Goal: Task Accomplishment & Management: Manage account settings

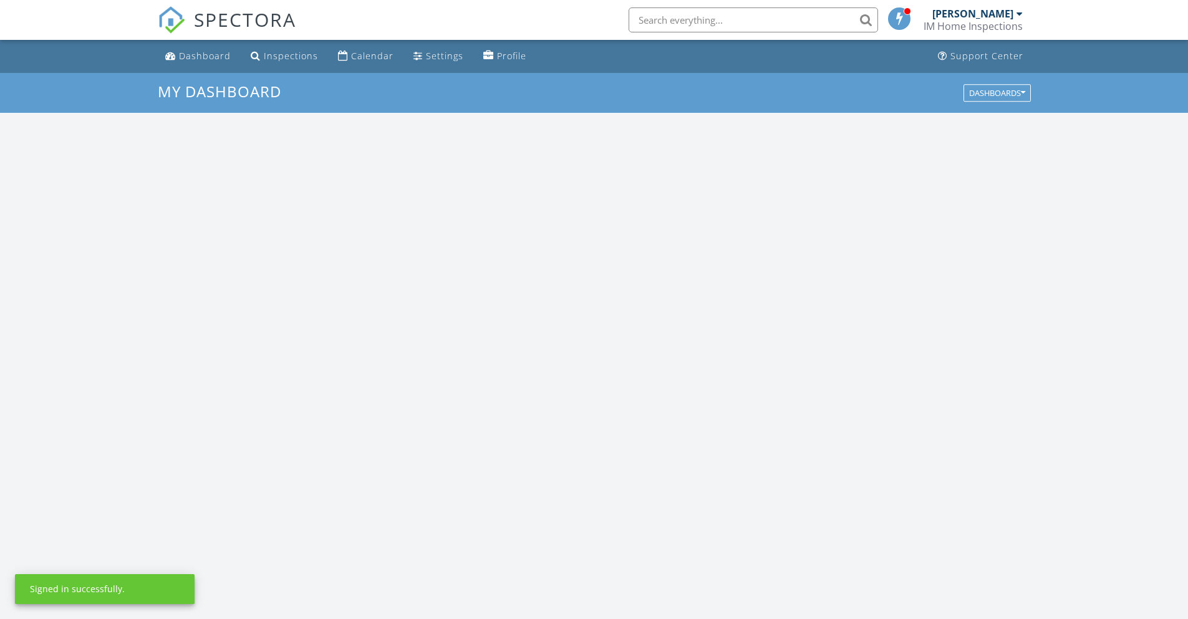
scroll to position [1155, 1208]
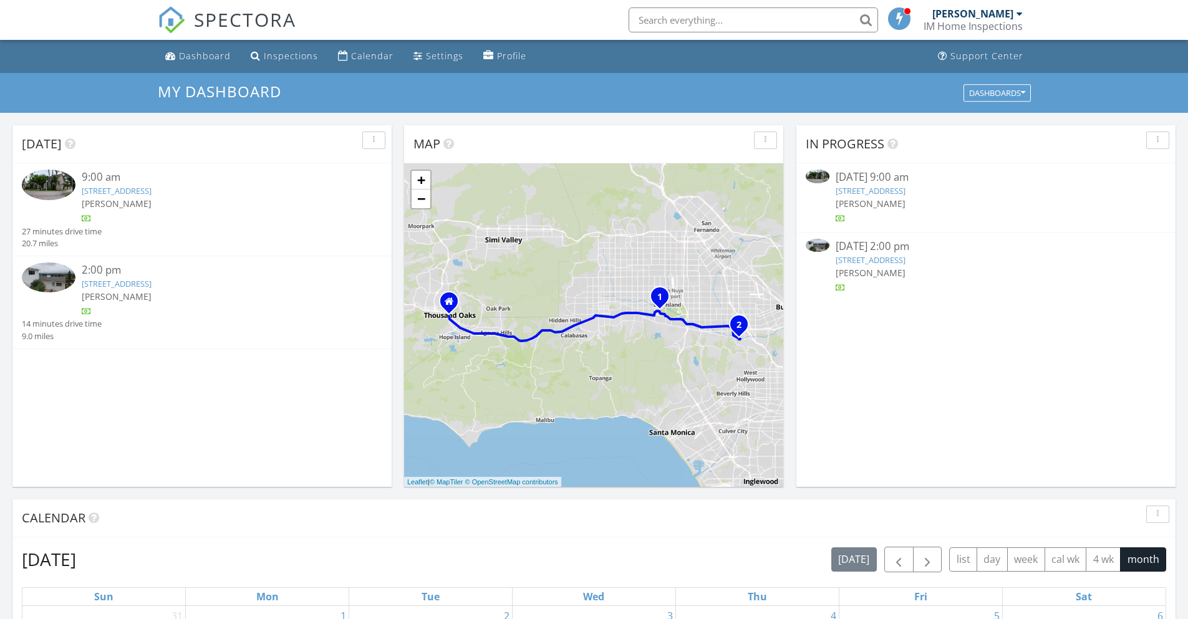
click at [152, 191] on link "5767 Lasaine Ave, Los Angeles, CA 91316" at bounding box center [117, 190] width 70 height 11
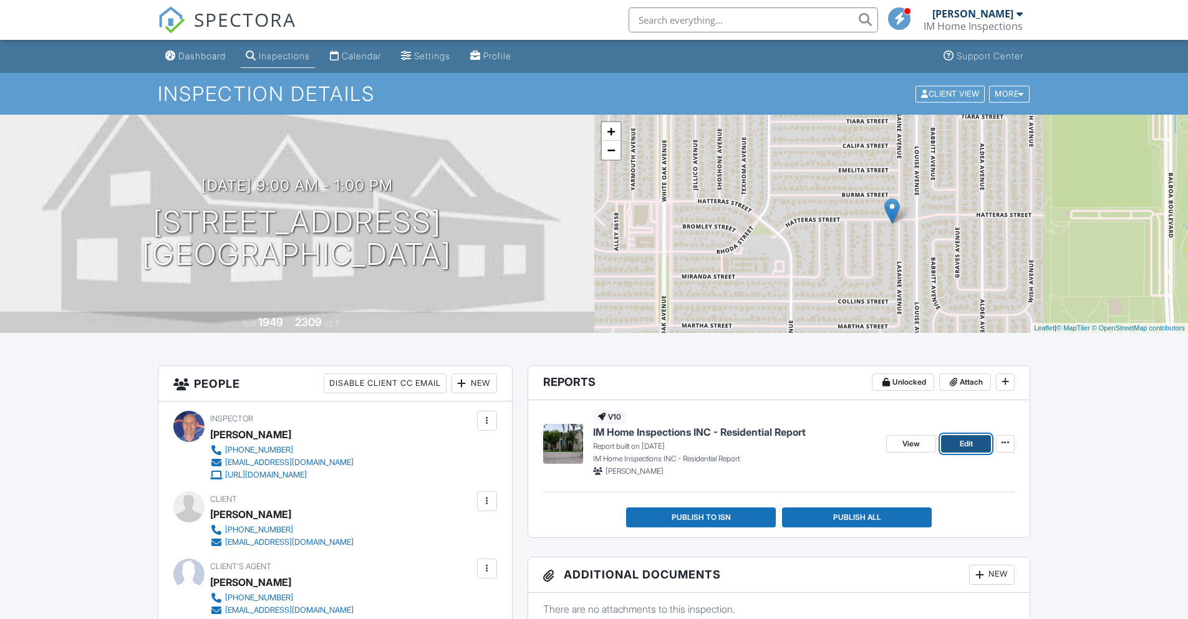
click at [958, 439] on link "Edit" at bounding box center [966, 443] width 50 height 17
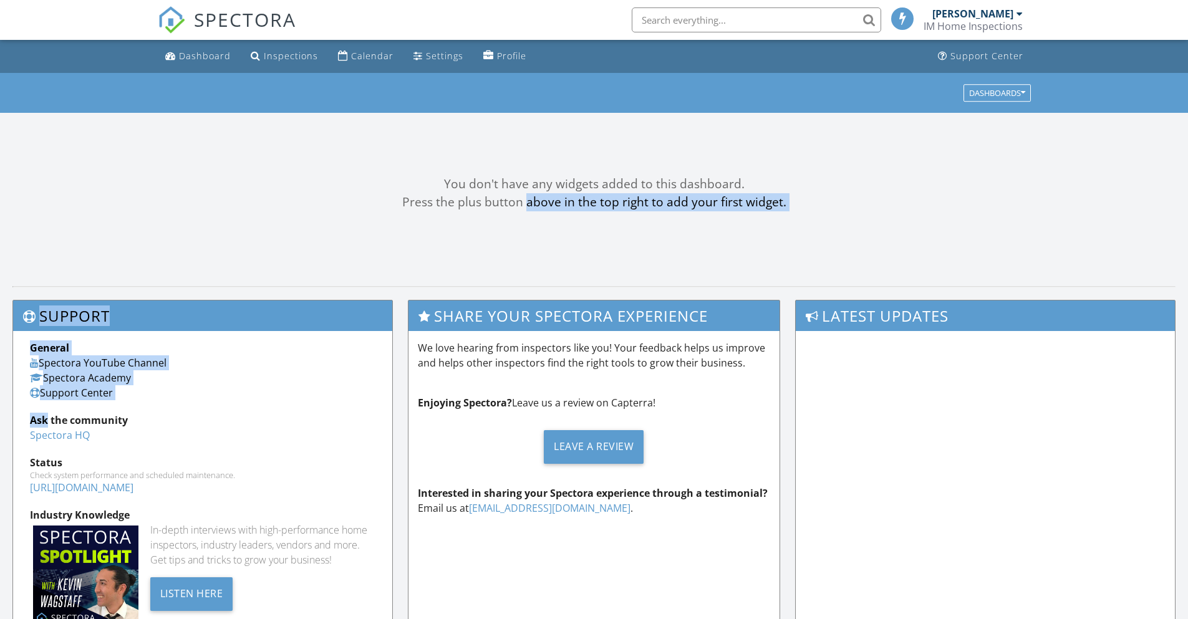
click at [280, 0] on html "SPECTORA Aaron Kistler IM Home Inspections Role: Inspector Dashboard Inspection…" at bounding box center [594, 371] width 1188 height 743
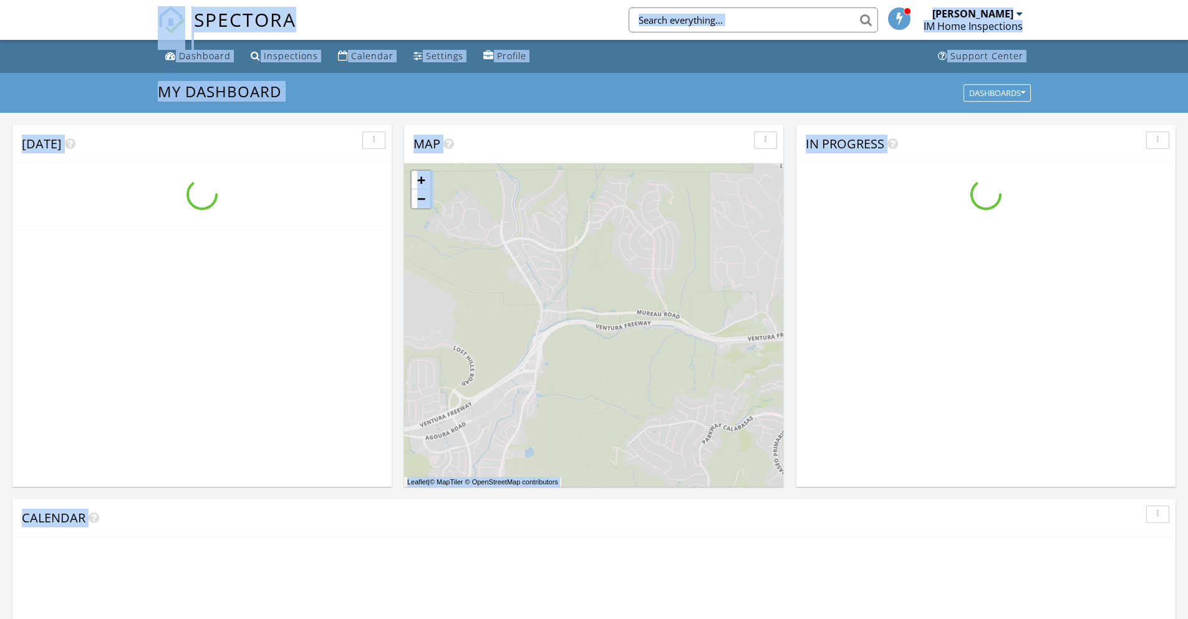
scroll to position [1155, 1208]
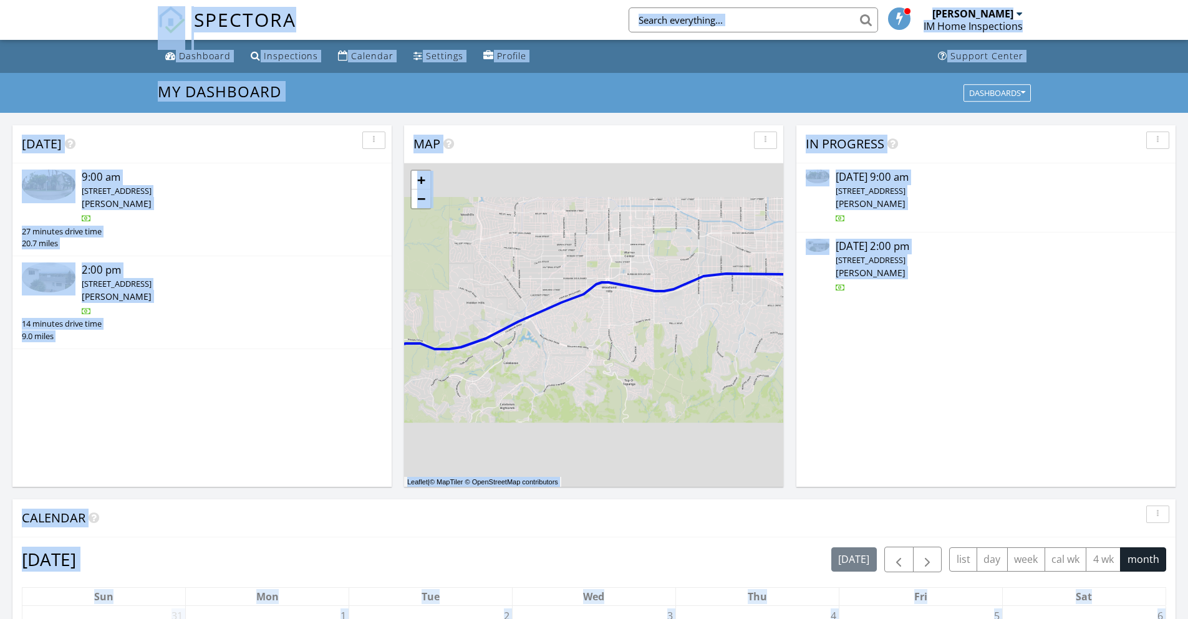
click at [206, 364] on div "Today 9:00 am 5767 Lasaine Ave, Los Angeles, CA 91316 Aaron Kistler 27 minutes …" at bounding box center [201, 306] width 379 height 362
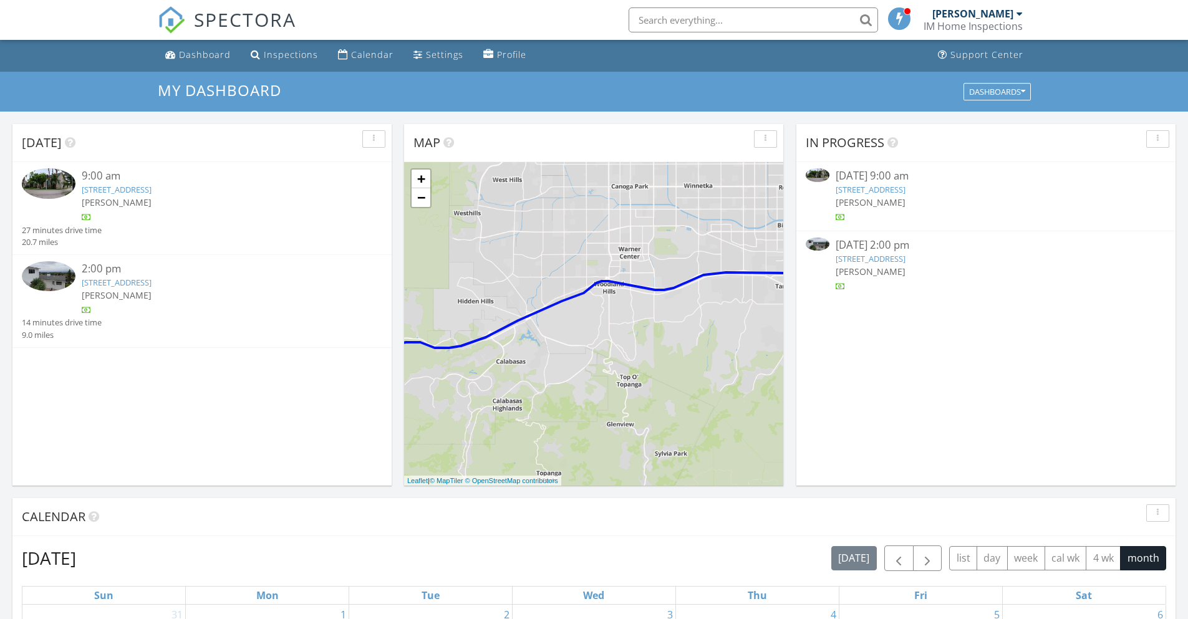
scroll to position [0, 0]
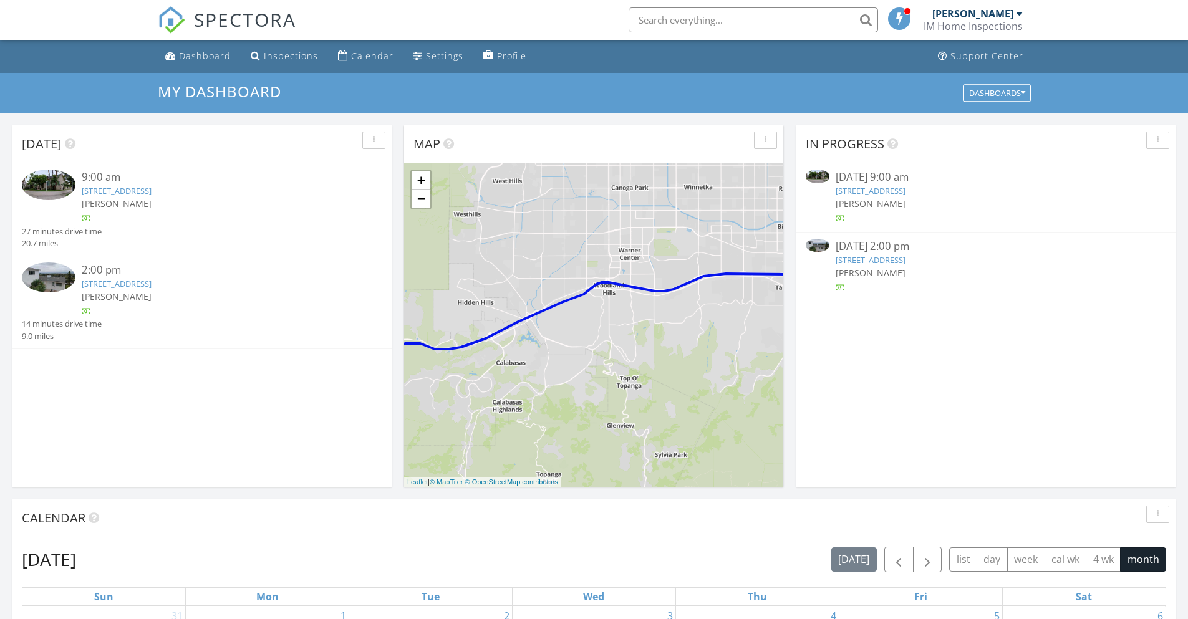
click at [152, 286] on link "11689 Picturesque Dr, Studio City, CA 91604" at bounding box center [117, 283] width 70 height 11
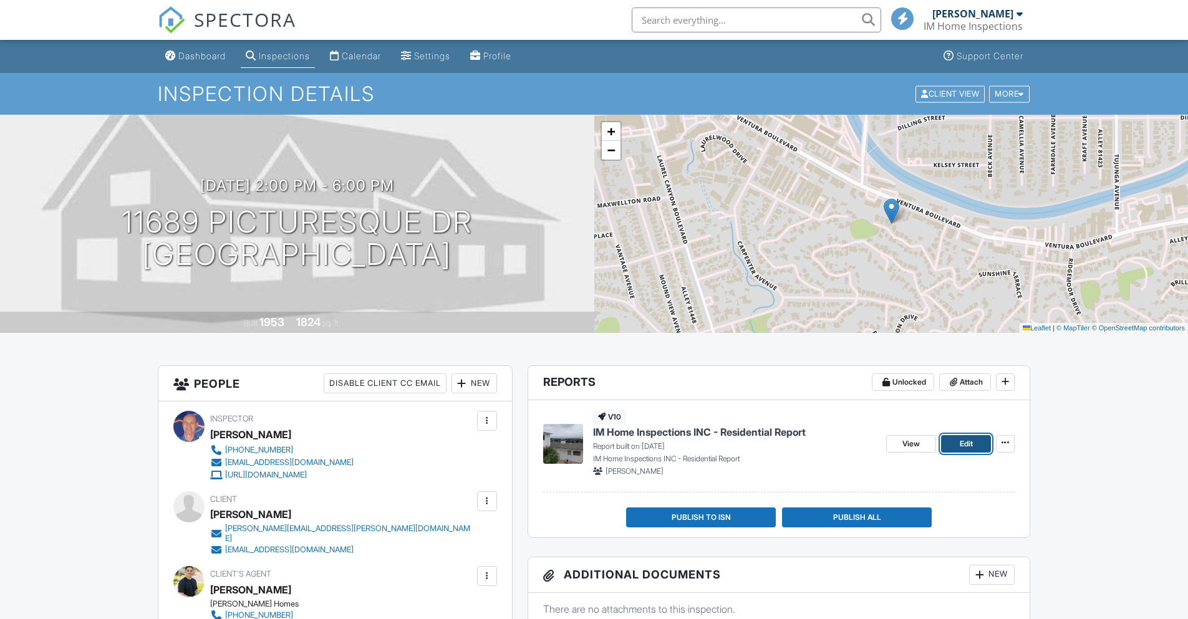
click at [965, 443] on span "Edit" at bounding box center [966, 444] width 13 height 12
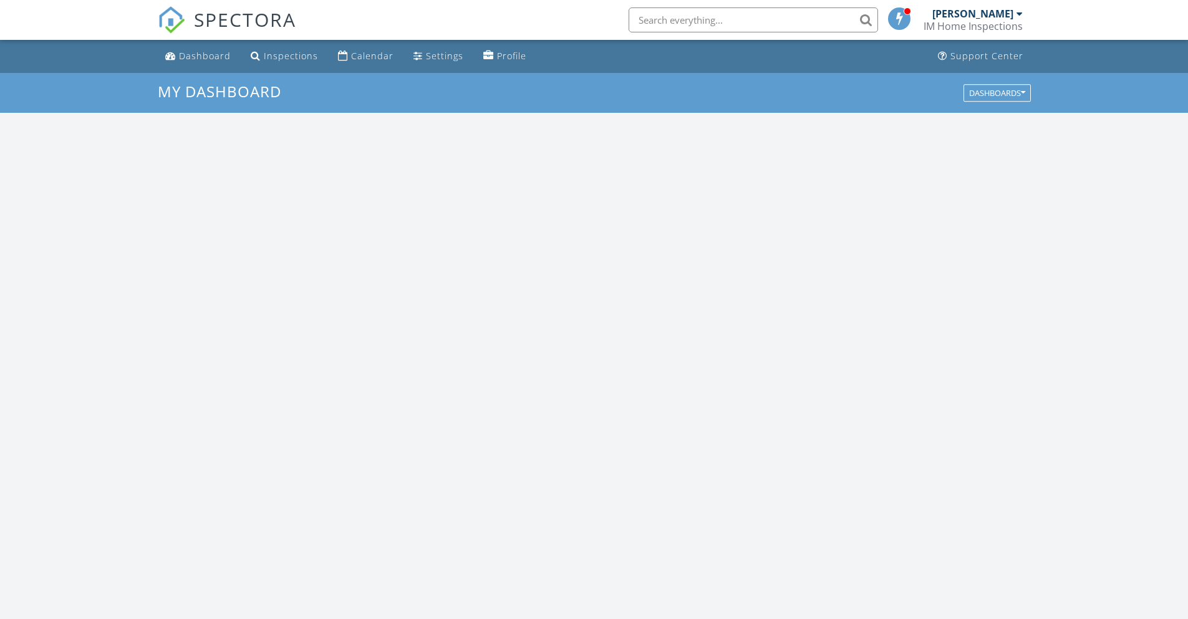
scroll to position [1155, 1208]
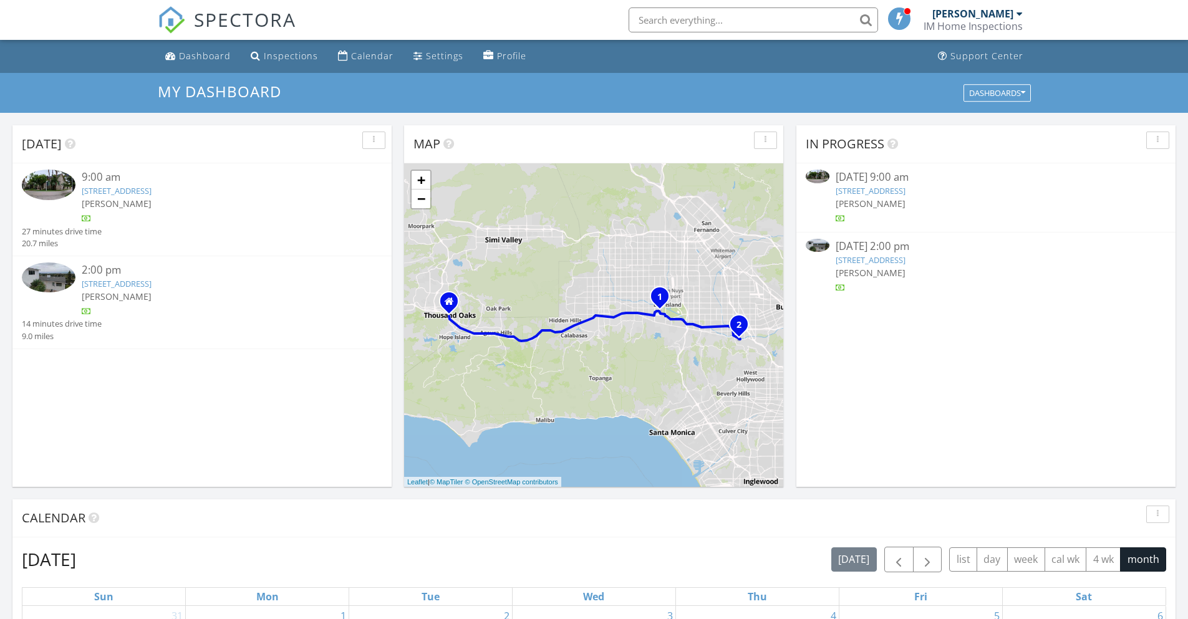
click at [890, 193] on link "[STREET_ADDRESS]" at bounding box center [871, 190] width 70 height 11
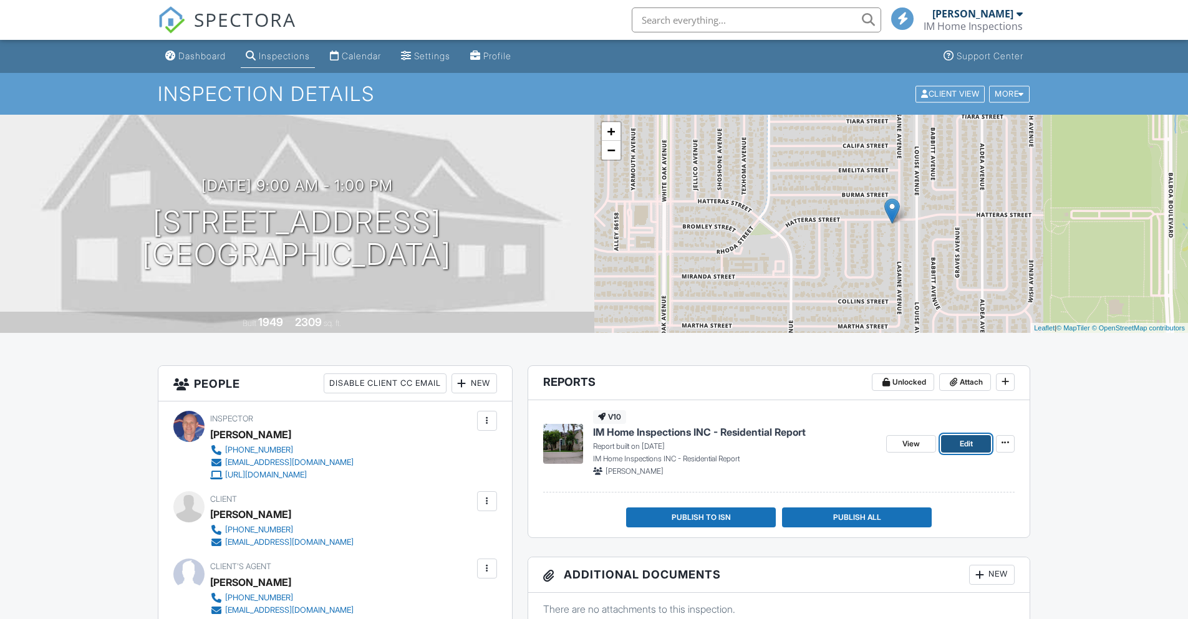
click at [964, 448] on span "Edit" at bounding box center [966, 444] width 13 height 12
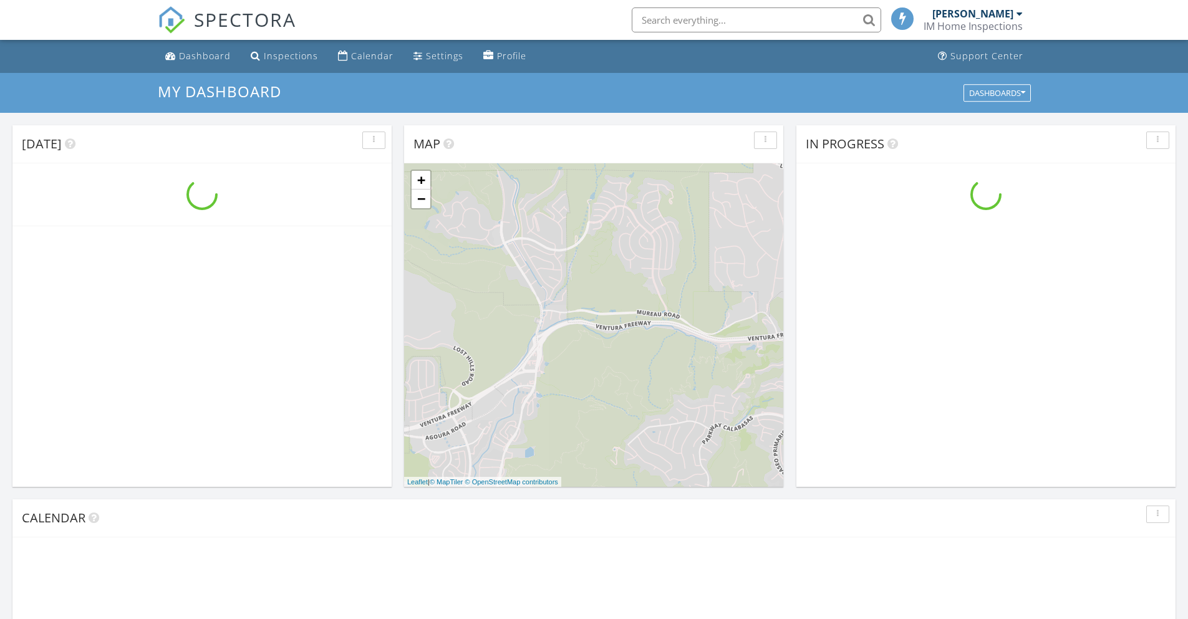
scroll to position [6, 6]
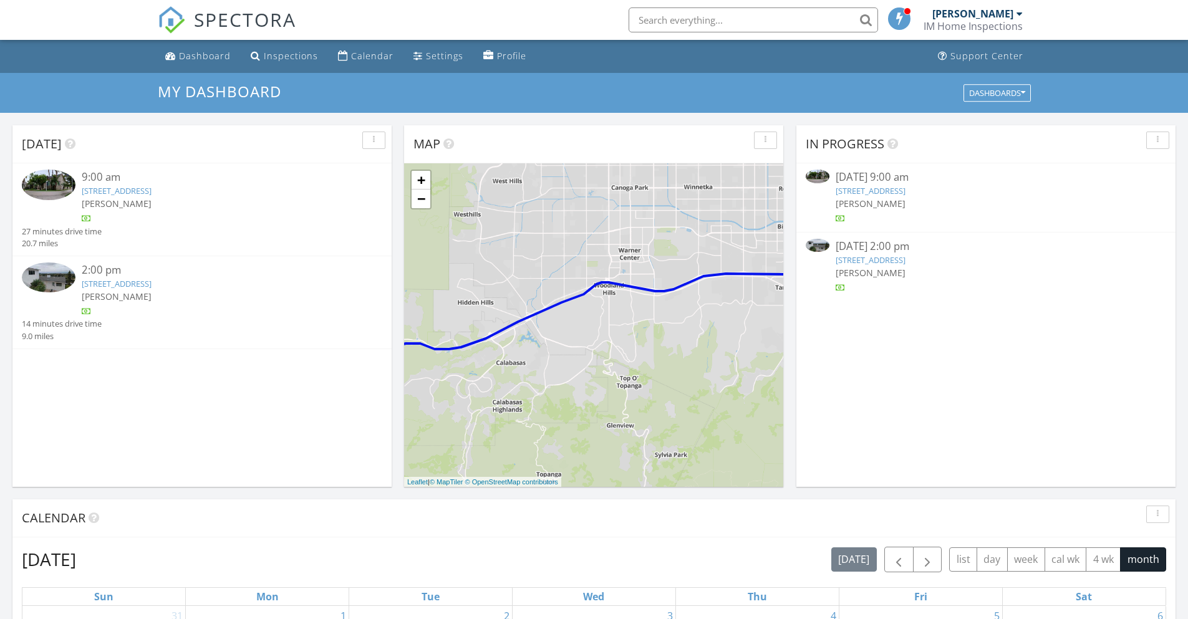
click at [152, 188] on link "[STREET_ADDRESS]" at bounding box center [117, 190] width 70 height 11
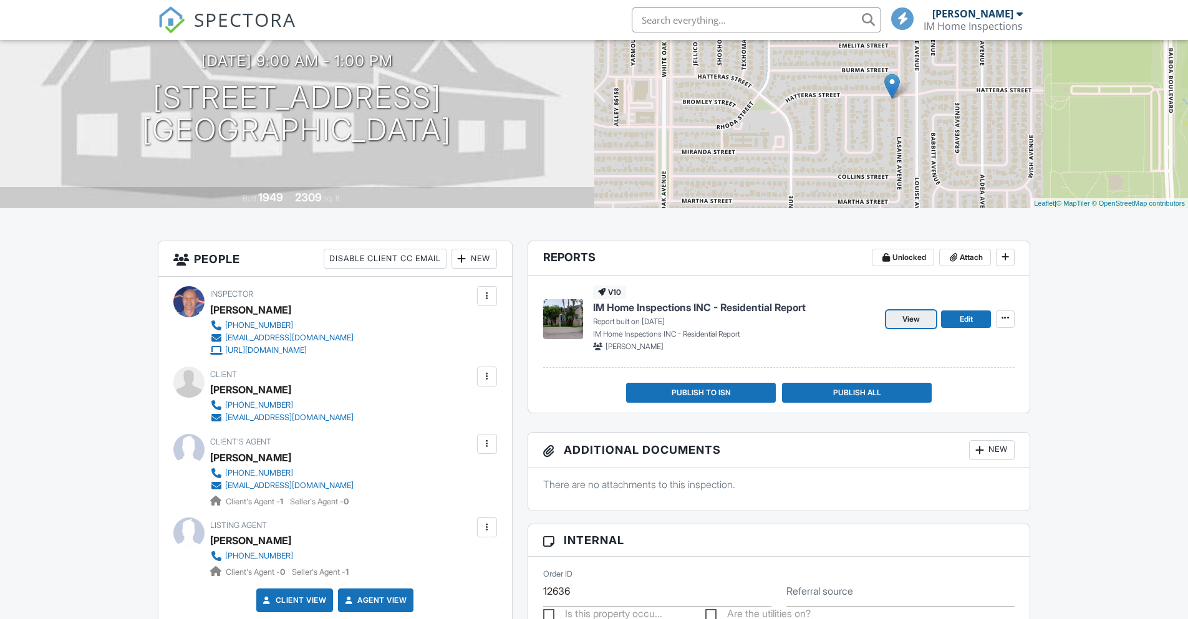
click at [911, 318] on span "View" at bounding box center [911, 319] width 17 height 12
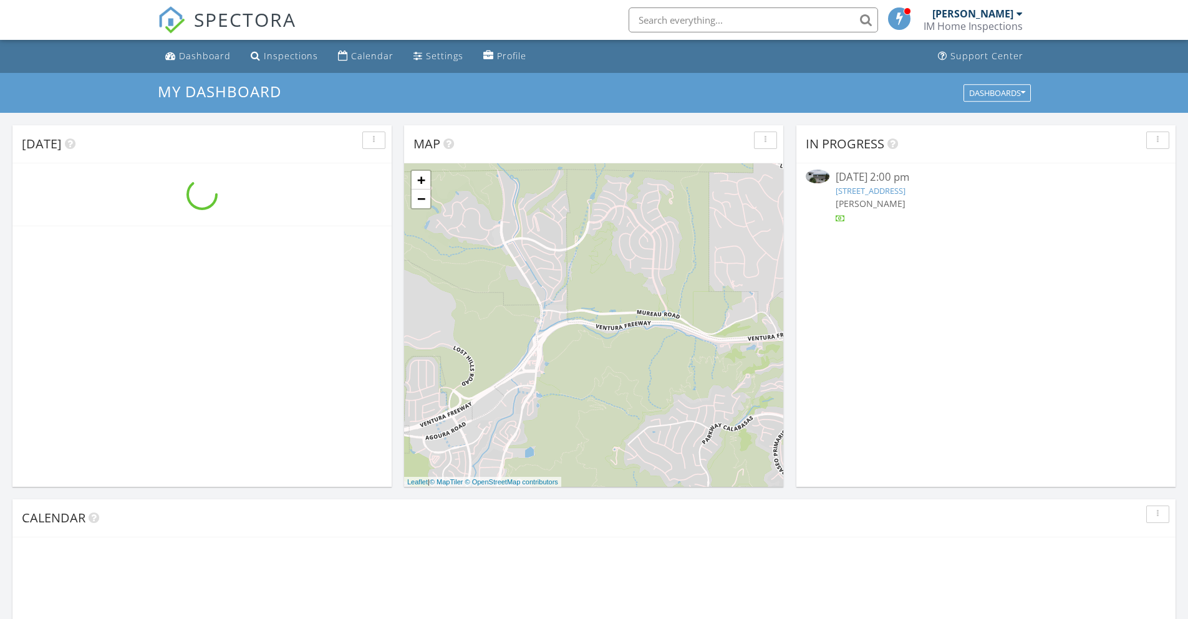
scroll to position [1155, 1208]
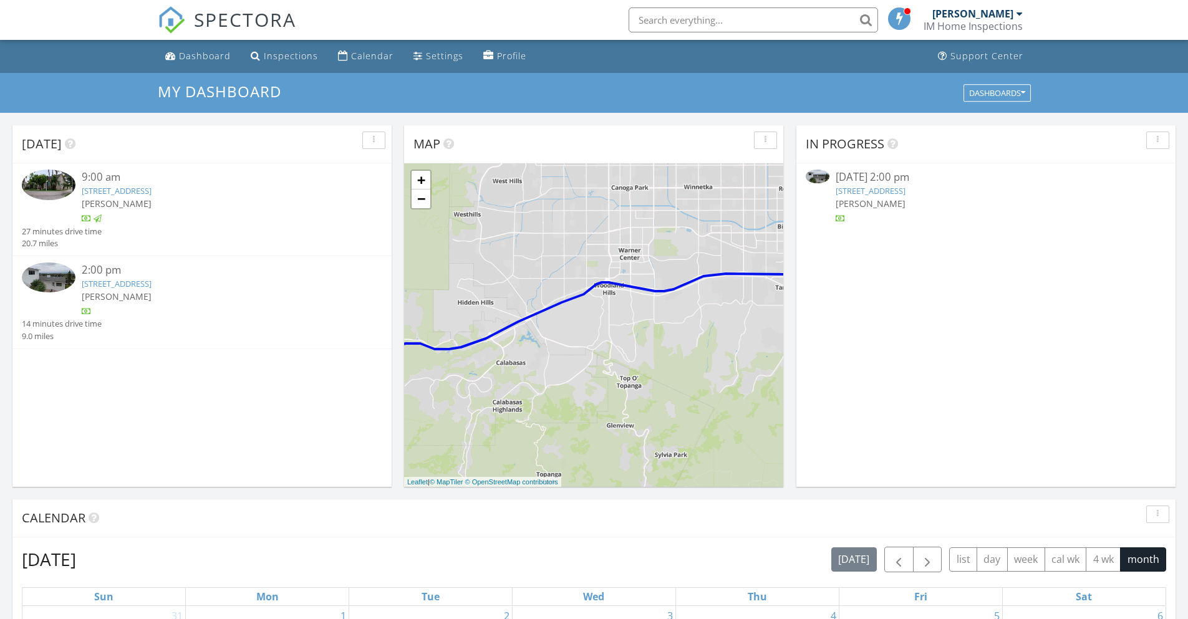
click at [152, 289] on link "11689 Picturesque Dr, Studio City, CA 91604" at bounding box center [117, 283] width 70 height 11
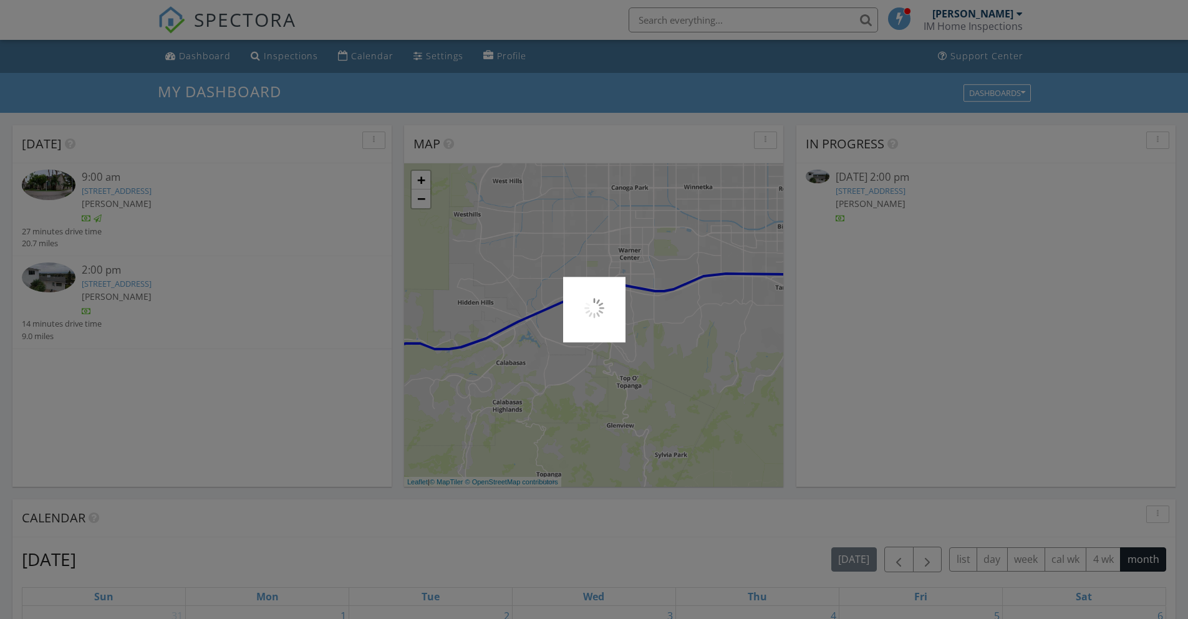
click at [183, 289] on div at bounding box center [594, 309] width 1188 height 619
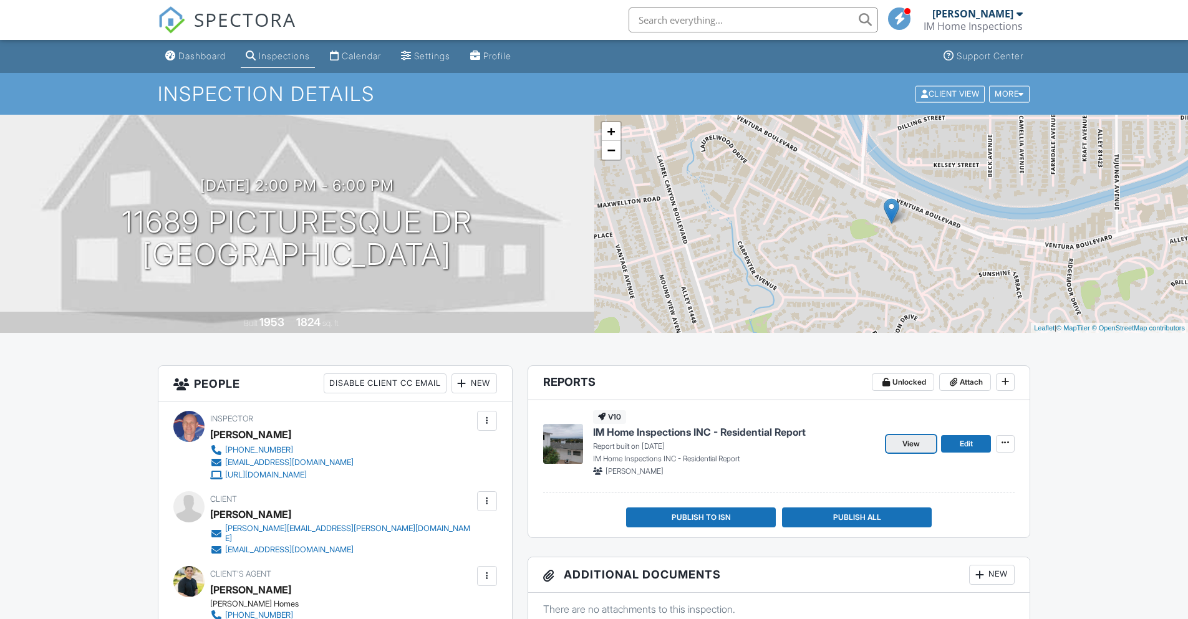
click at [915, 448] on span "View" at bounding box center [911, 444] width 17 height 12
